Goal: Transaction & Acquisition: Purchase product/service

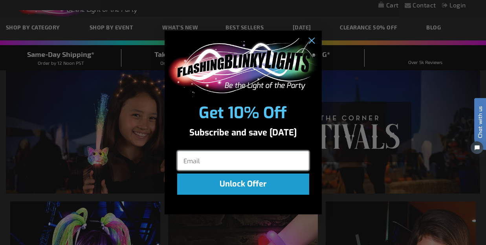
scroll to position [39, 0]
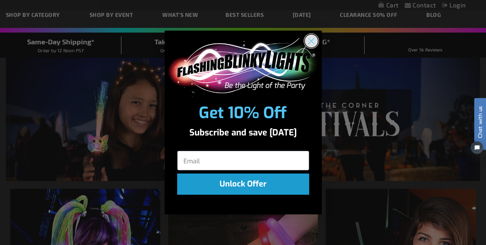
click at [314, 43] on icon "Close dialog" at bounding box center [311, 41] width 6 height 6
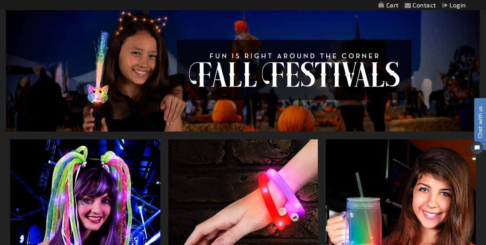
scroll to position [0, 0]
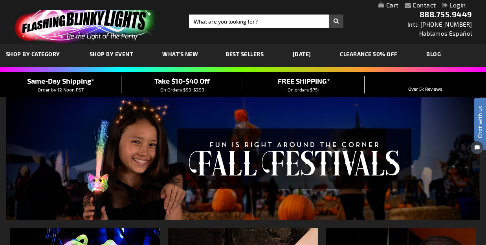
click at [240, 53] on span "Best Sellers" at bounding box center [245, 54] width 38 height 7
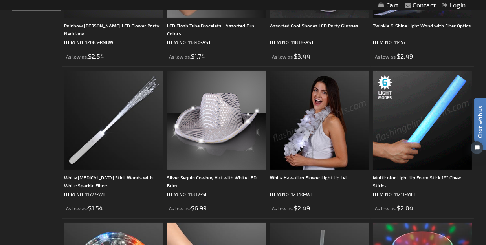
scroll to position [275, 0]
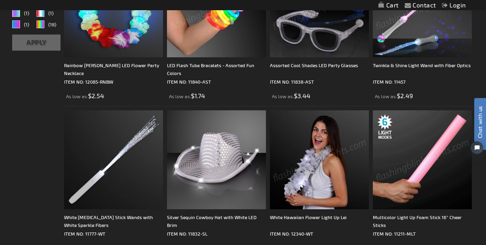
click at [426, 53] on img at bounding box center [422, 7] width 99 height 99
